Goal: Task Accomplishment & Management: Manage account settings

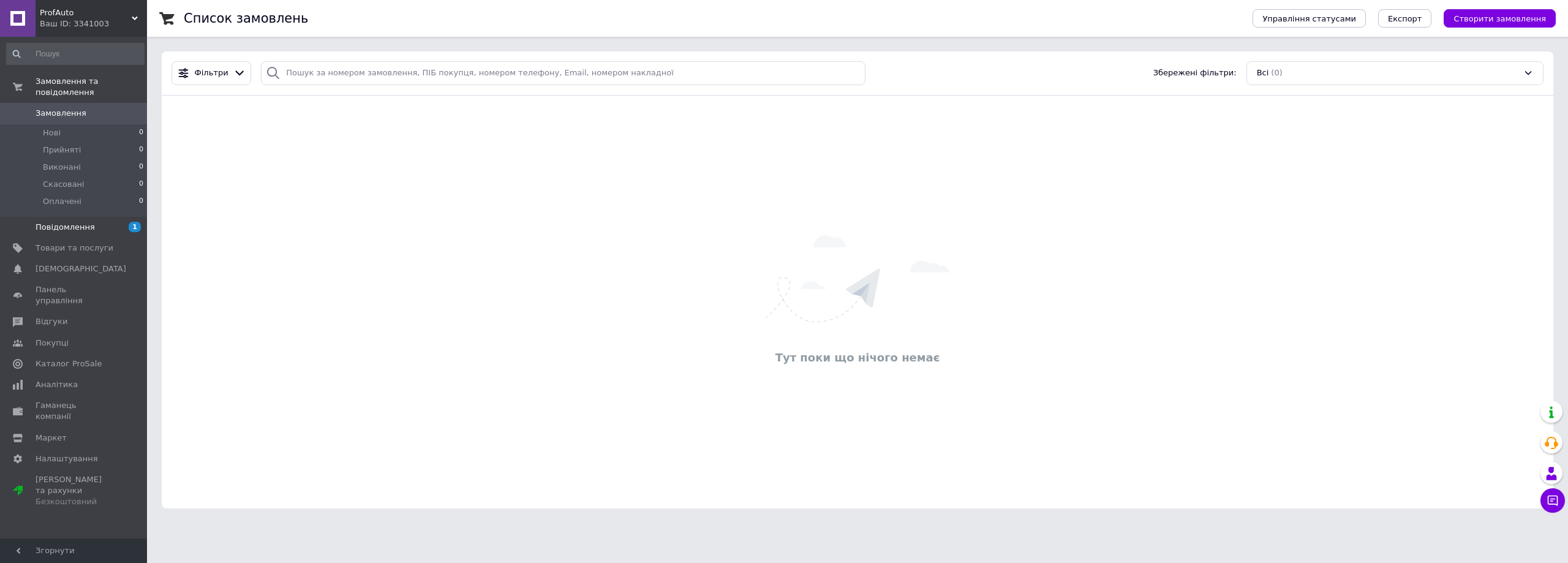
click at [100, 222] on span "Повідомлення" at bounding box center [74, 227] width 77 height 11
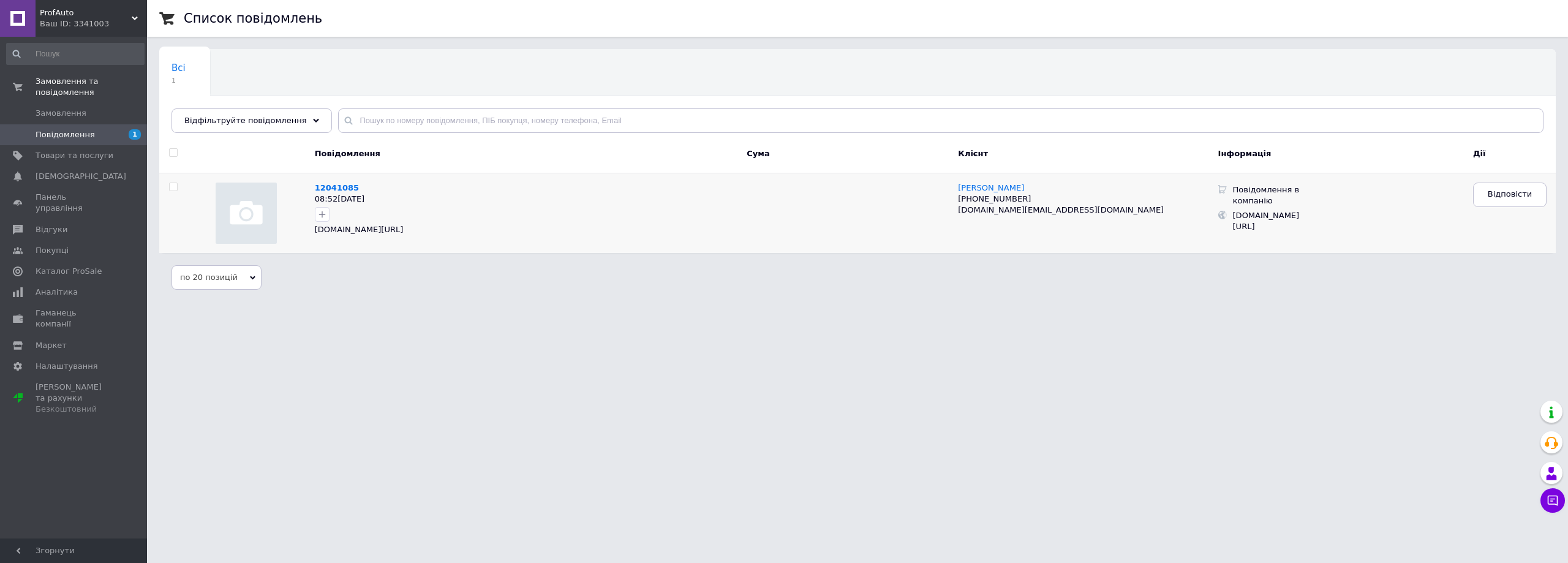
click at [502, 206] on div at bounding box center [526, 214] width 428 height 19
click at [89, 282] on link "Аналітика" at bounding box center [75, 292] width 151 height 21
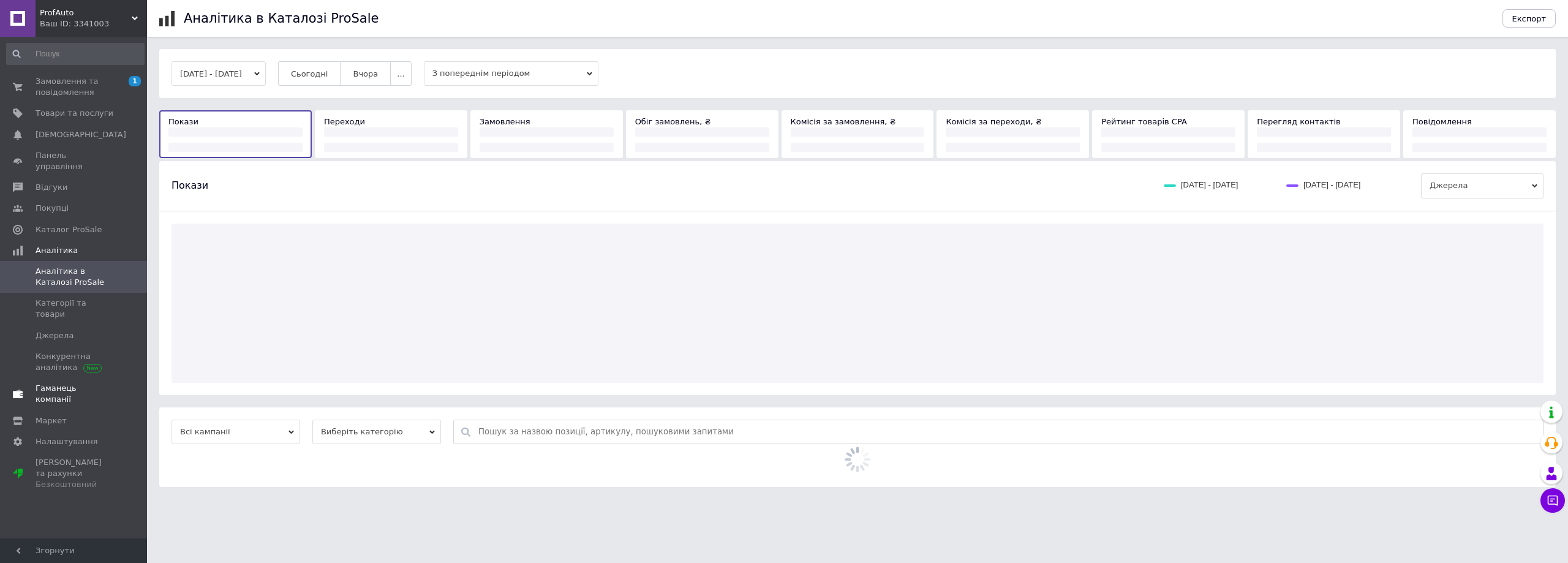
click at [96, 383] on span "Гаманець компанії" at bounding box center [74, 394] width 77 height 22
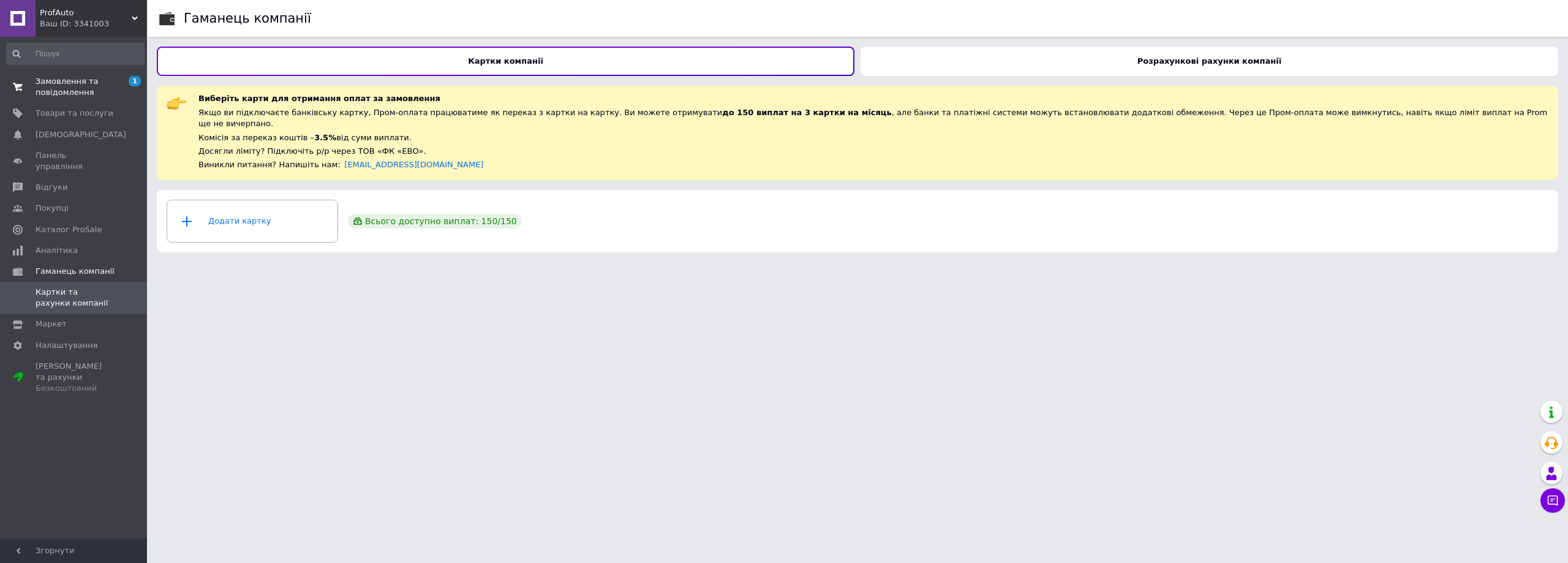
click at [96, 85] on span "Замовлення та повідомлення" at bounding box center [74, 87] width 77 height 22
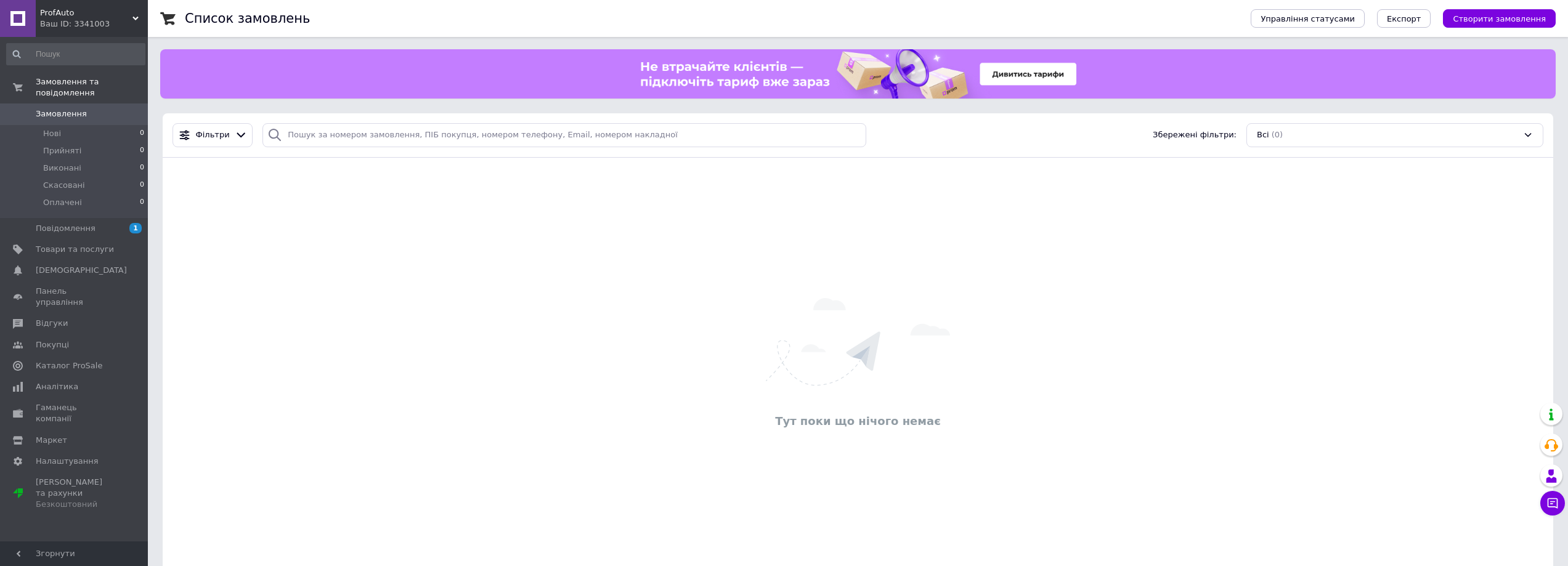
click at [434, 245] on div "Тут поки що нічого немає" at bounding box center [858, 365] width 1391 height 391
click at [68, 108] on span "Замовлення" at bounding box center [61, 113] width 51 height 11
click at [82, 265] on span "[DEMOGRAPHIC_DATA]" at bounding box center [74, 270] width 78 height 11
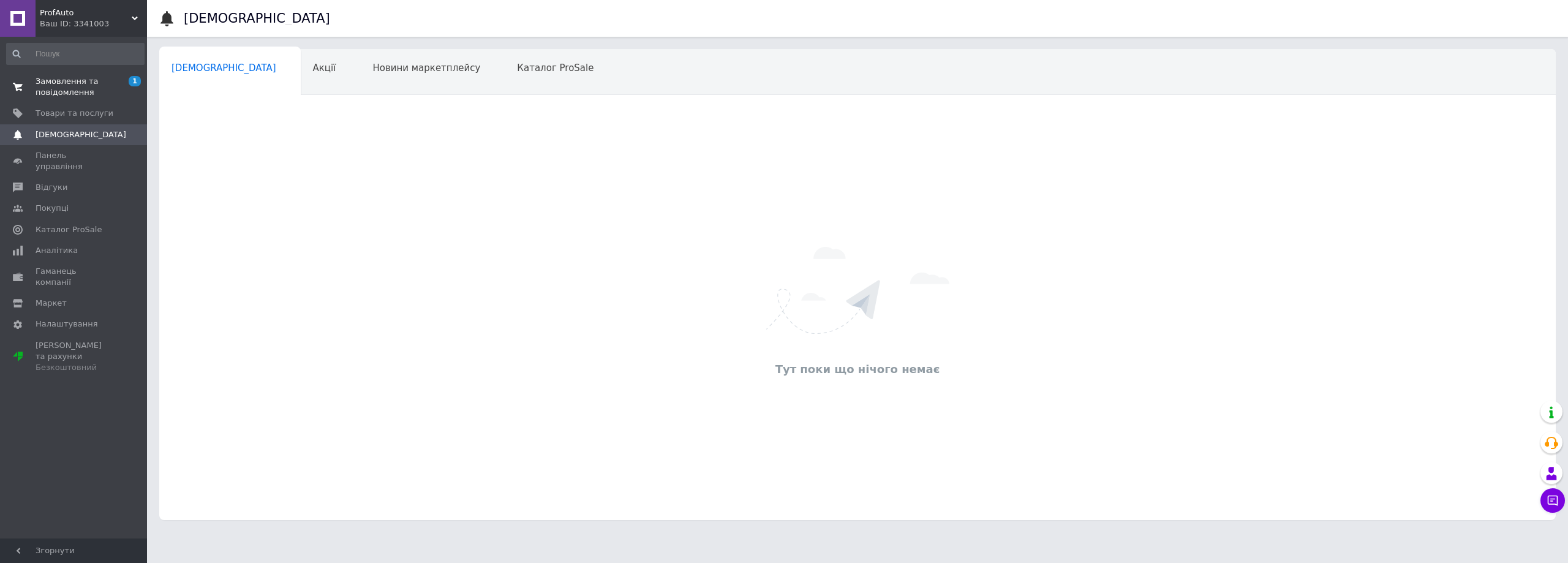
click at [86, 81] on span "Замовлення та повідомлення" at bounding box center [74, 87] width 77 height 22
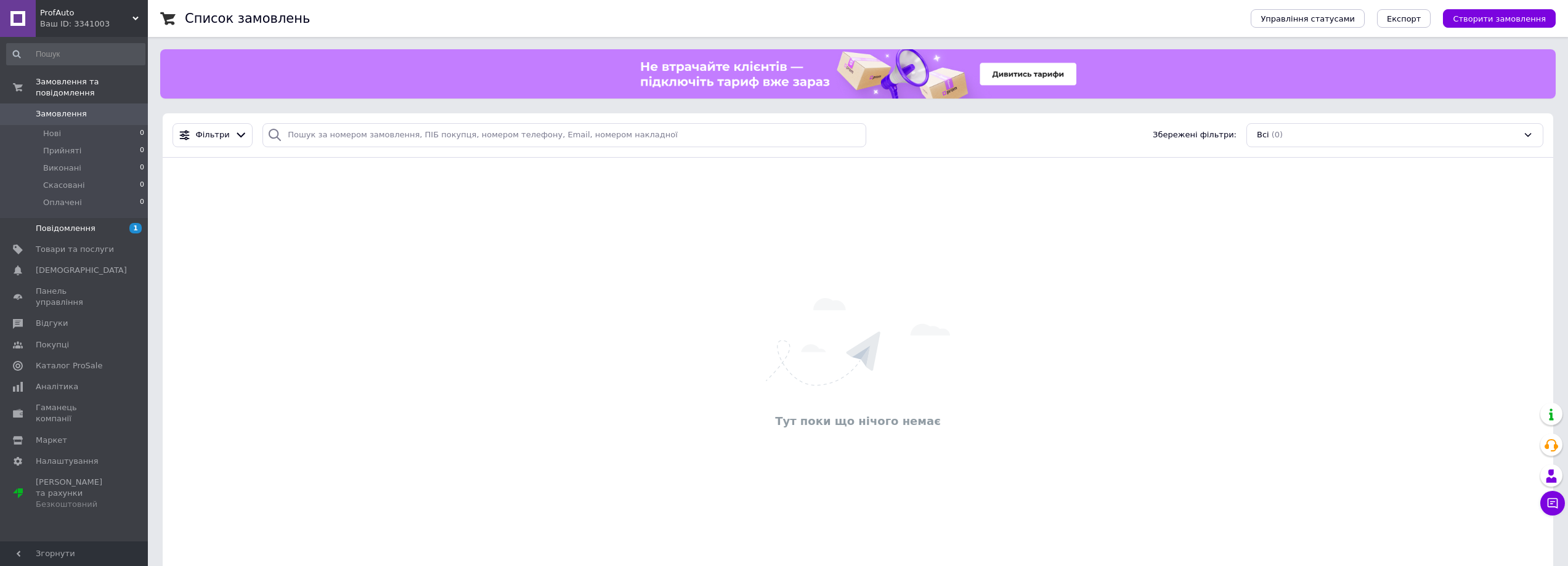
click at [90, 223] on span "Повідомлення" at bounding box center [74, 228] width 78 height 11
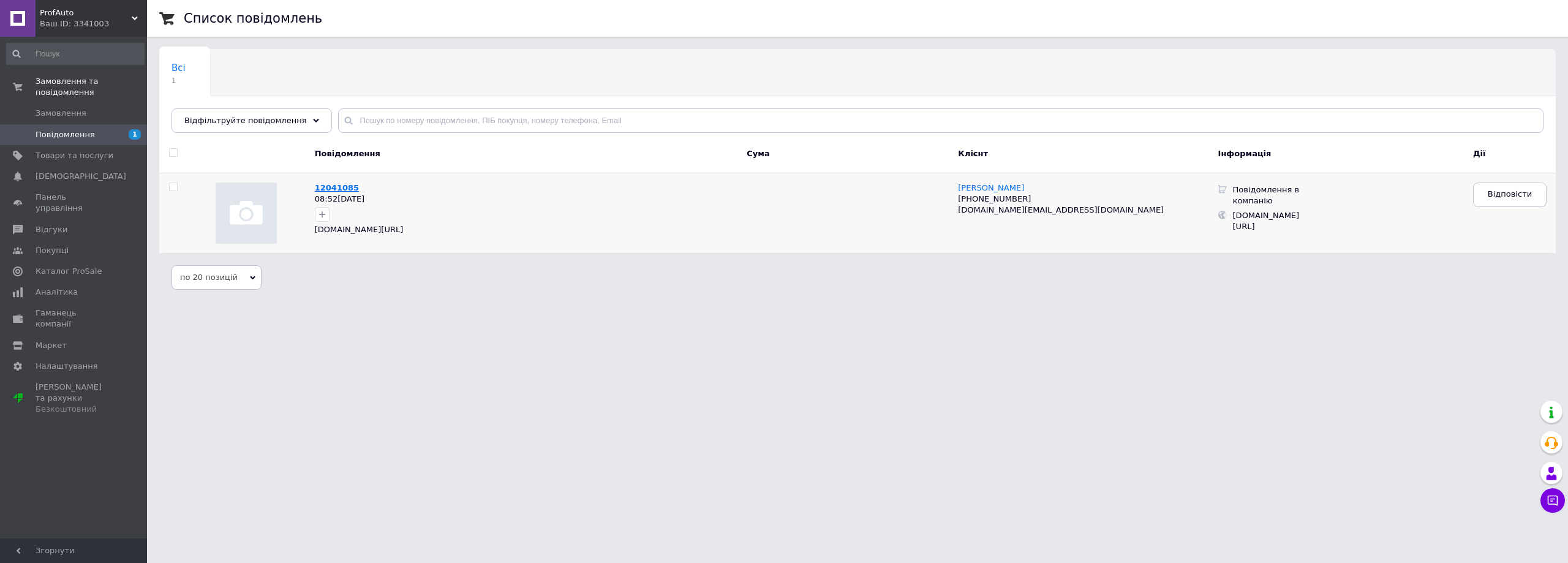
click at [342, 189] on span "12041085" at bounding box center [336, 188] width 44 height 9
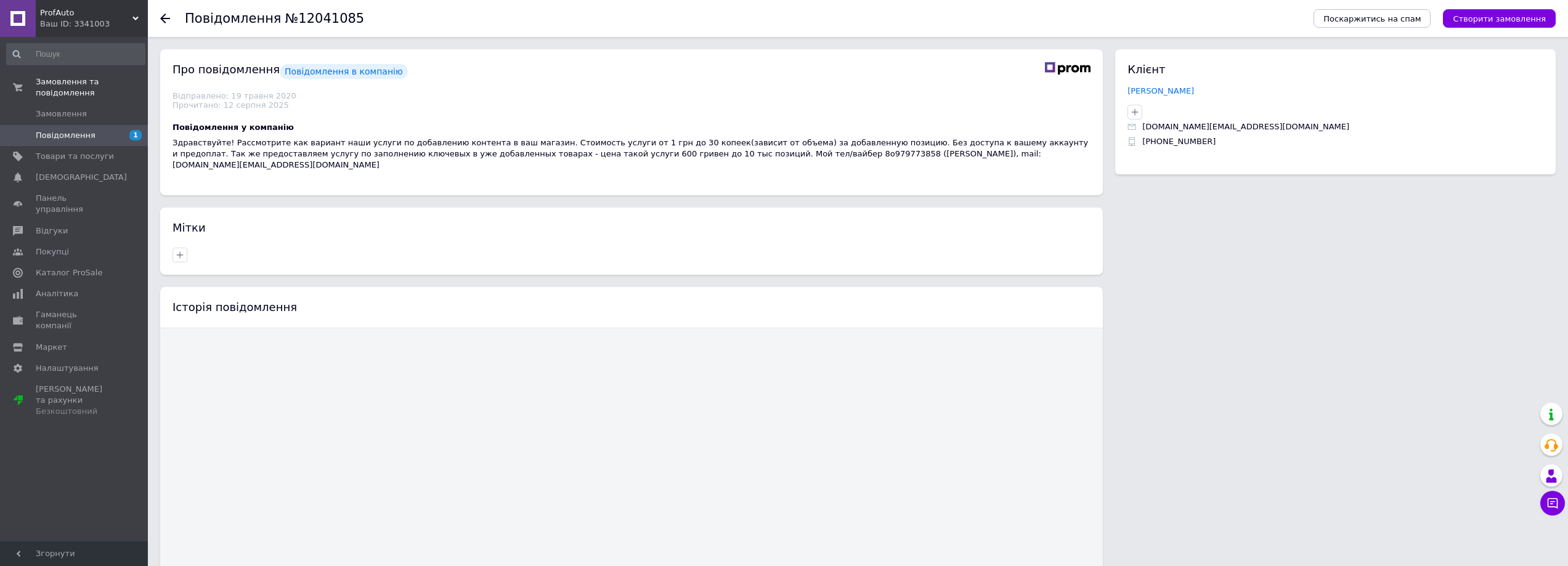
click at [110, 23] on div "Ваш ID: 3341003" at bounding box center [93, 24] width 107 height 11
